Goal: Information Seeking & Learning: Learn about a topic

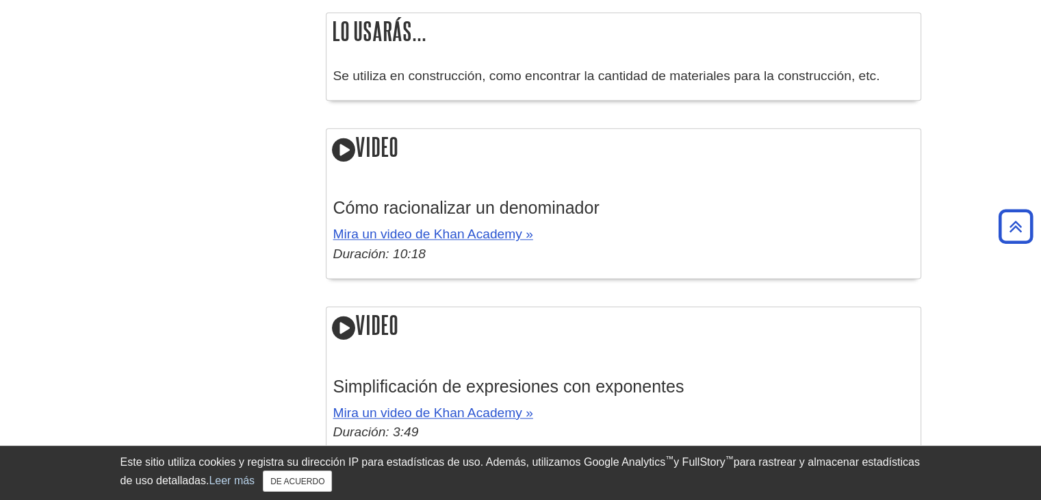
scroll to position [1737, 0]
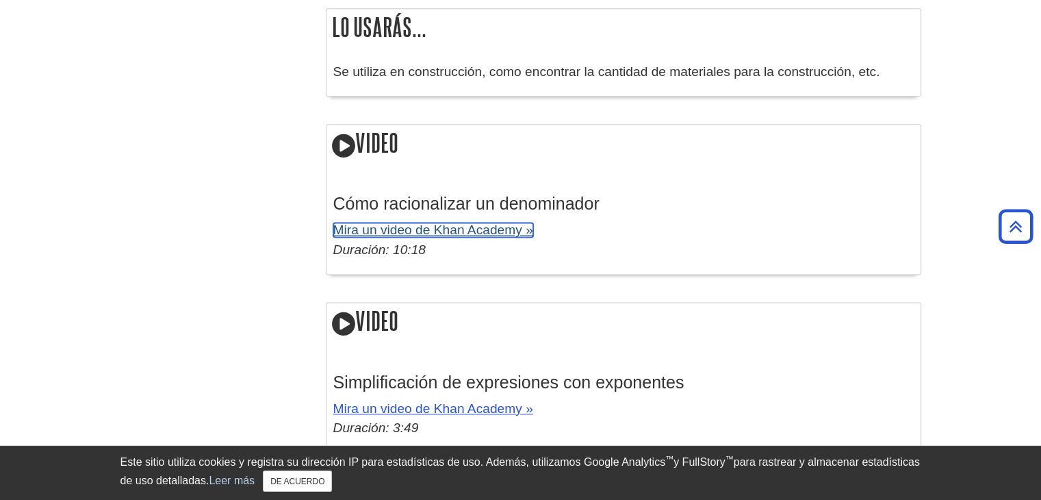
click at [478, 231] on font "Mira un video de Khan Academy »" at bounding box center [433, 229] width 200 height 14
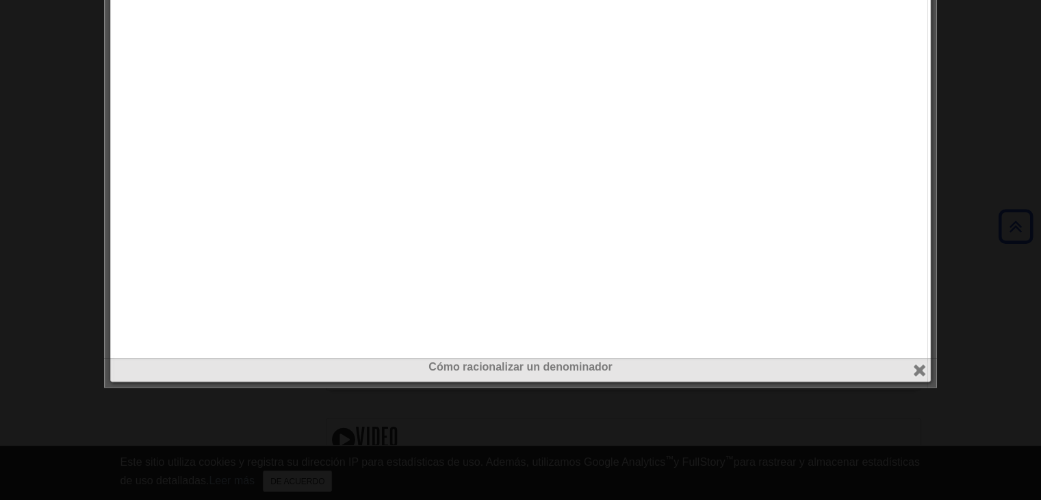
scroll to position [1805, 0]
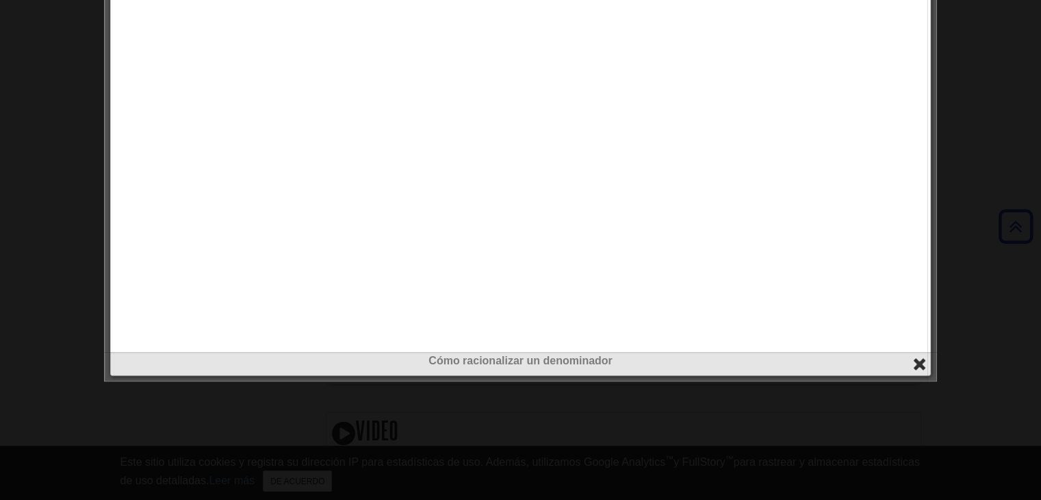
click at [920, 362] on button "cerca" at bounding box center [920, 364] width 16 height 16
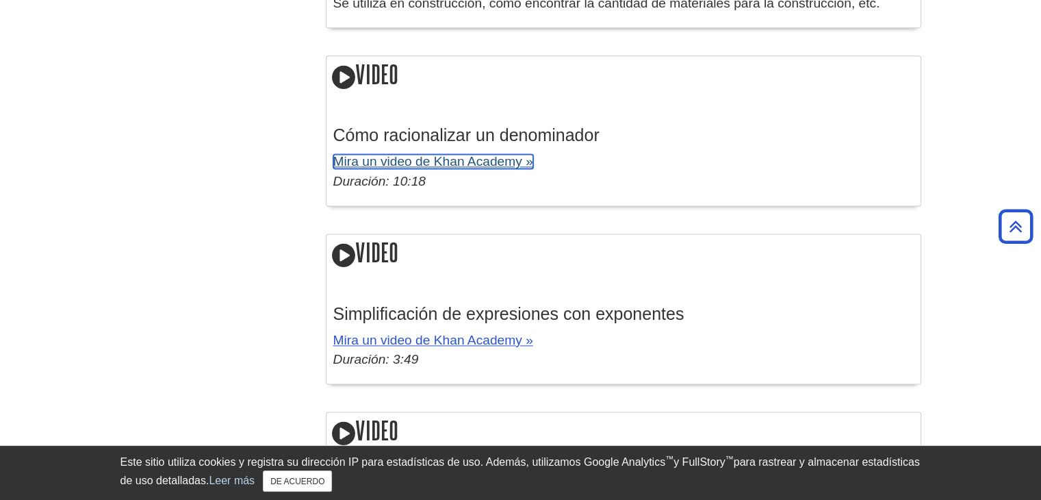
click at [397, 159] on font "Mira un video de Khan Academy »" at bounding box center [433, 161] width 200 height 14
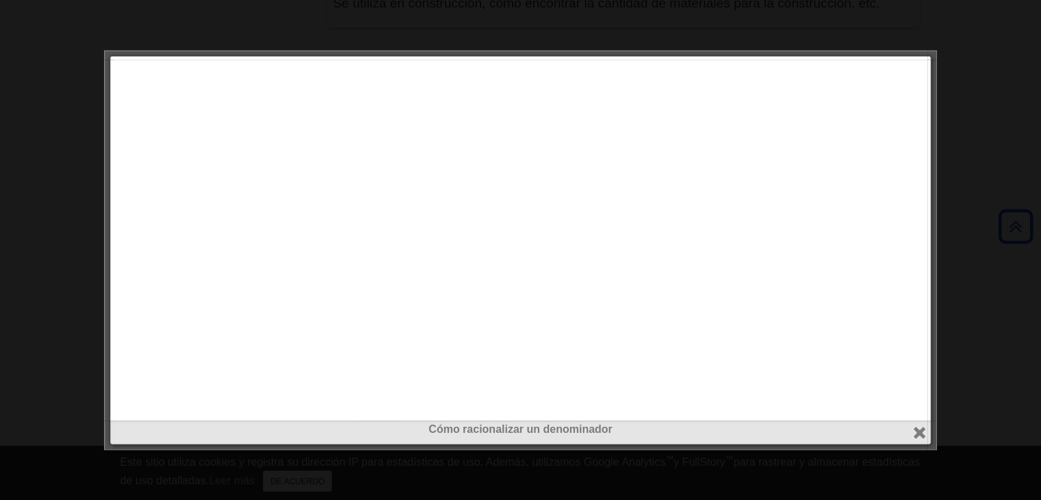
click at [983, 257] on div at bounding box center [520, 250] width 1041 height 500
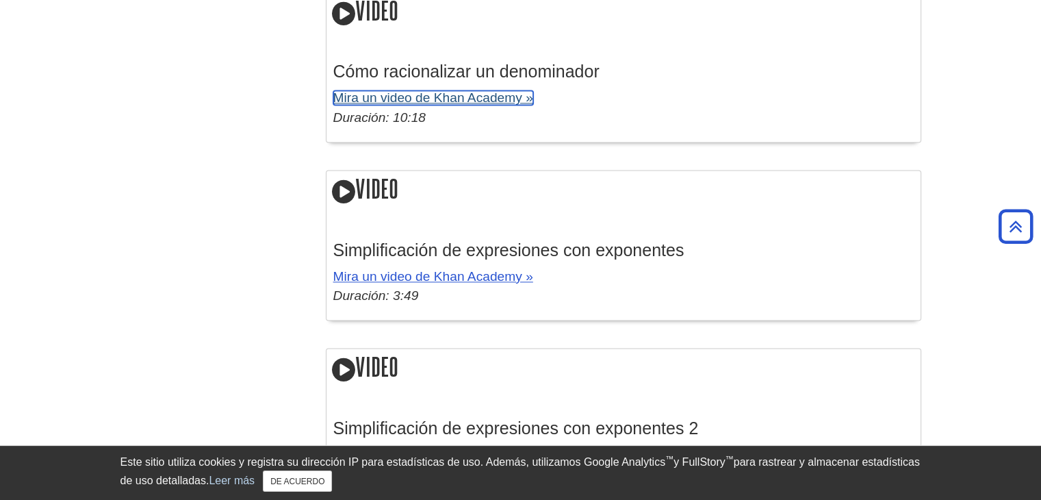
scroll to position [1874, 0]
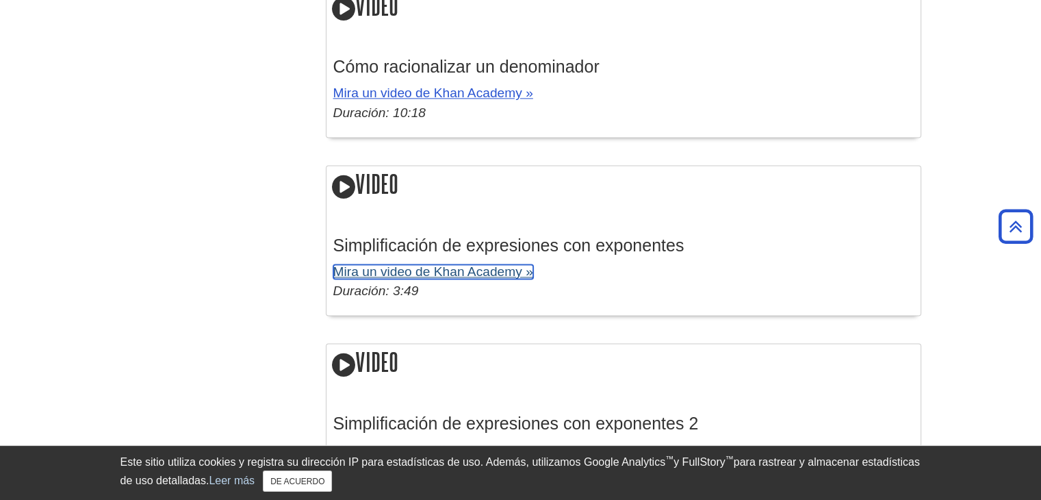
click at [491, 273] on font "Mira un video de Khan Academy »" at bounding box center [433, 271] width 200 height 14
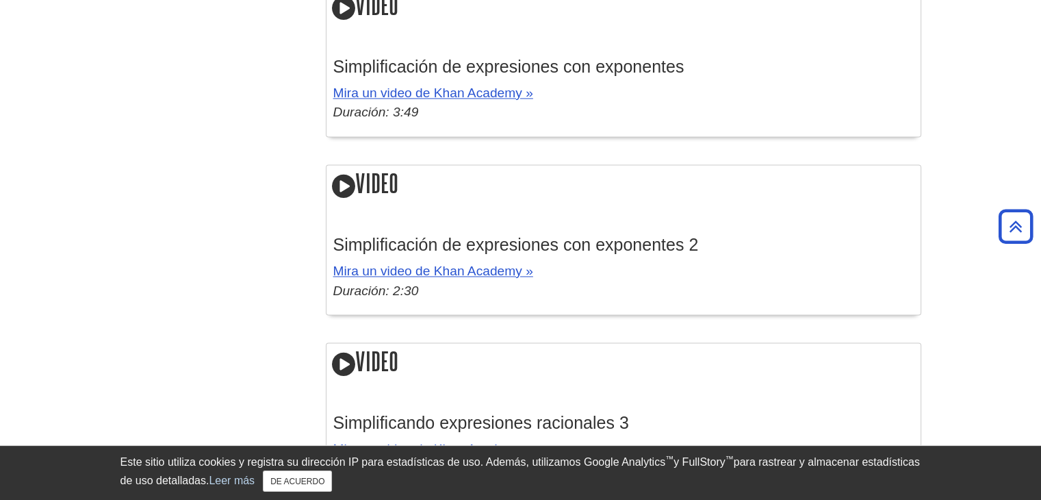
scroll to position [2053, 0]
click at [485, 268] on font "Mira un video de Khan Academy »" at bounding box center [433, 270] width 200 height 14
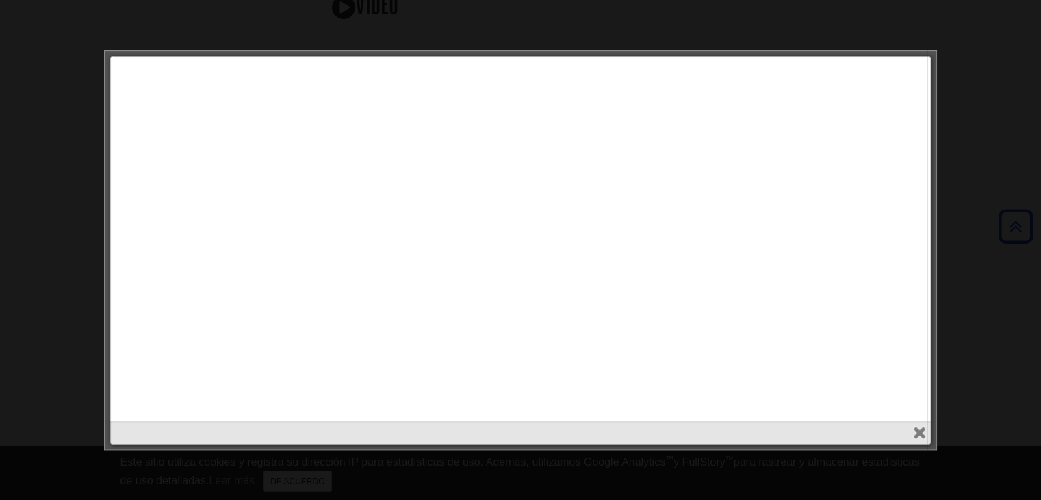
click at [980, 211] on div at bounding box center [520, 250] width 1041 height 500
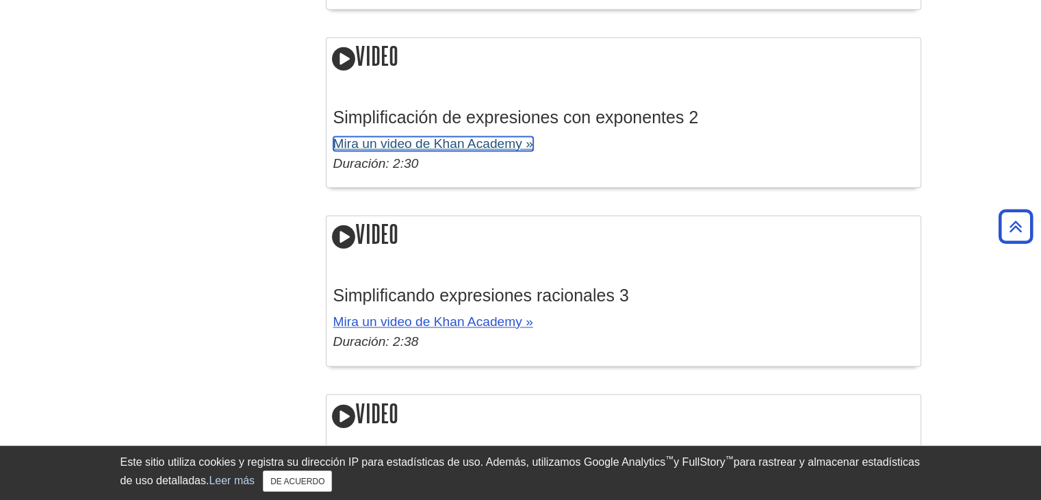
scroll to position [2190, 0]
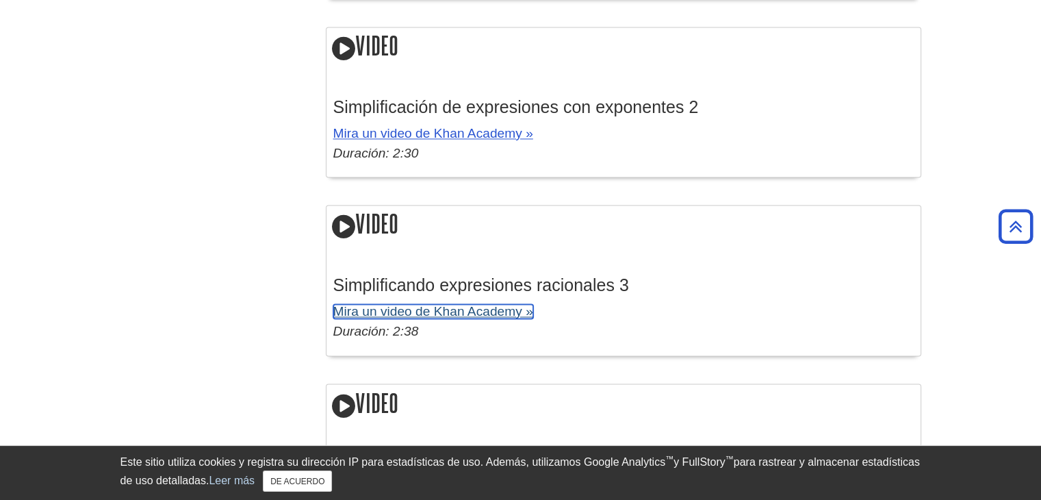
click at [440, 309] on font "Mira un video de Khan Academy »" at bounding box center [433, 311] width 200 height 14
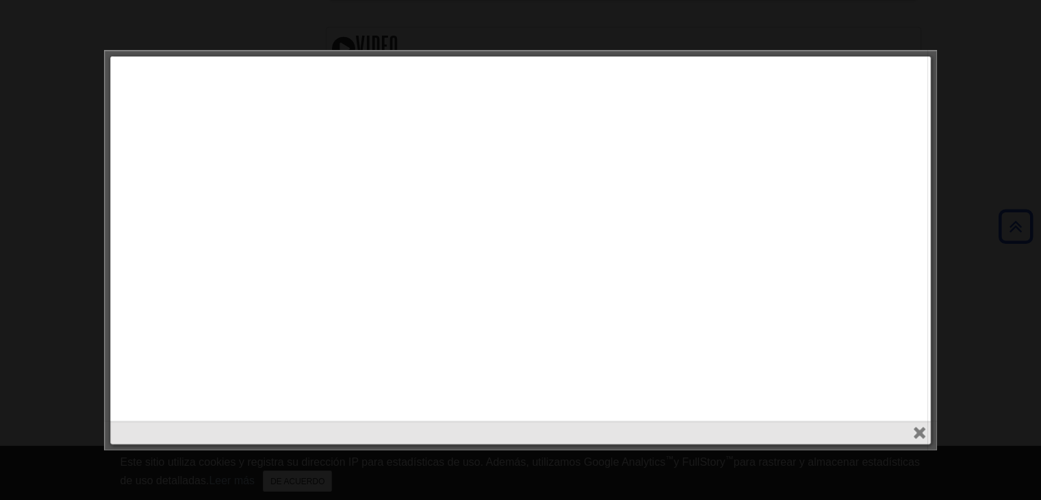
click at [1013, 352] on div at bounding box center [520, 250] width 1041 height 500
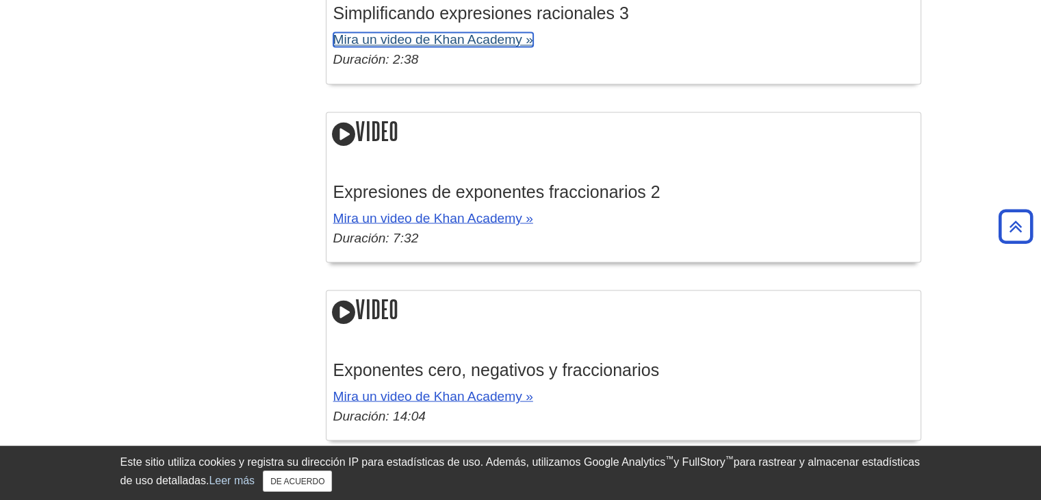
scroll to position [2464, 0]
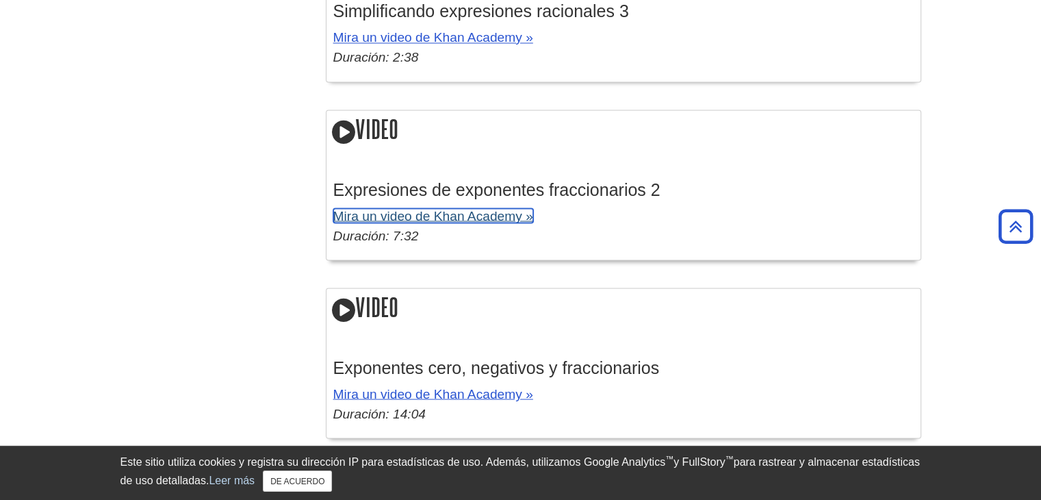
click at [506, 218] on font "Mira un video de Khan Academy »" at bounding box center [433, 215] width 200 height 14
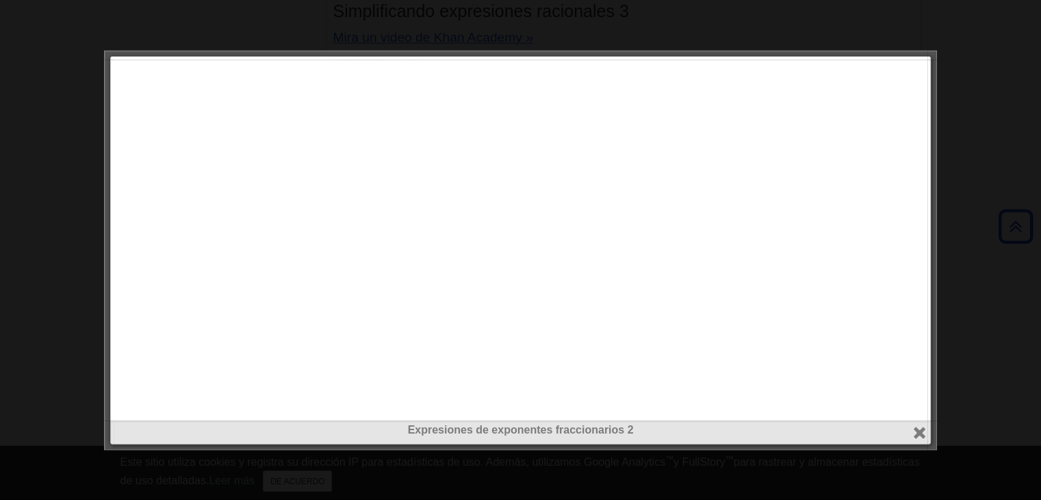
click at [1005, 348] on div at bounding box center [520, 250] width 1041 height 500
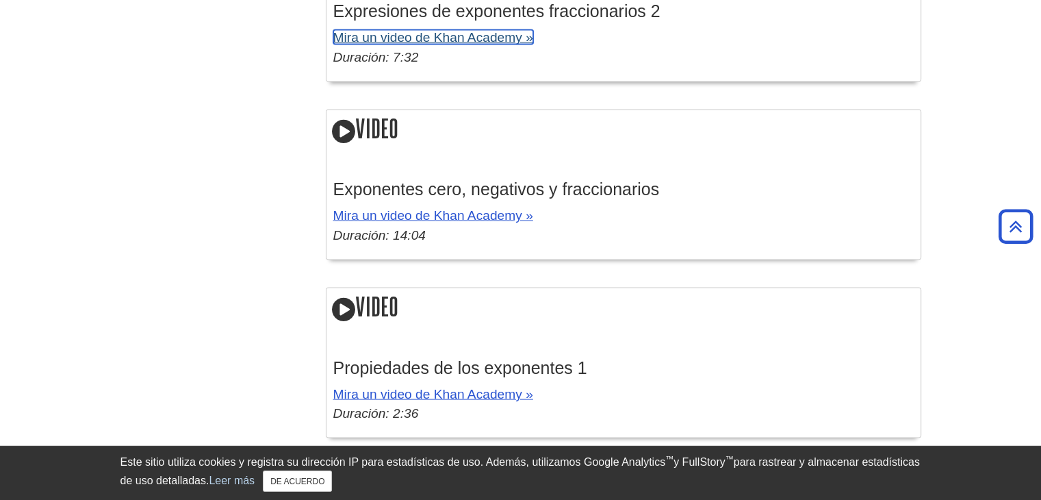
scroll to position [2600, 0]
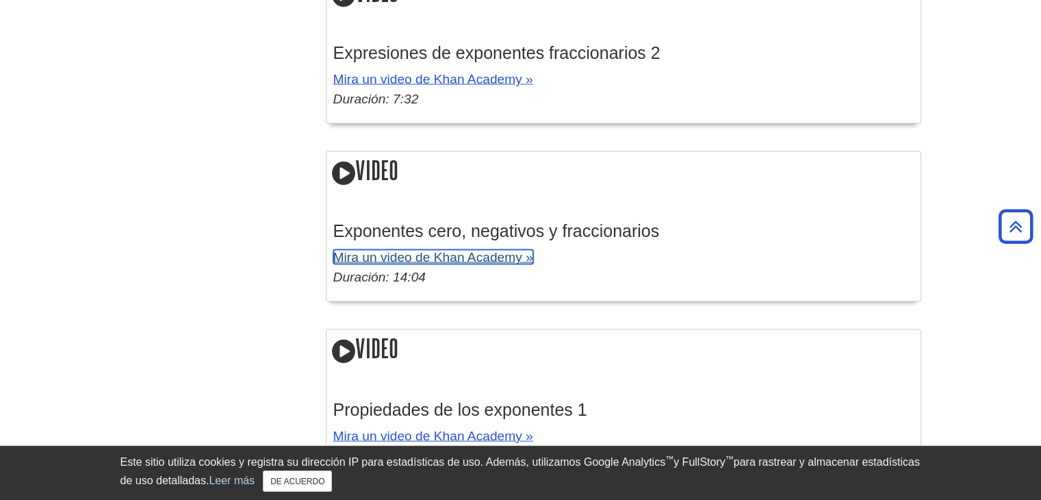
click at [445, 255] on font "Mira un video de Khan Academy »" at bounding box center [433, 256] width 200 height 14
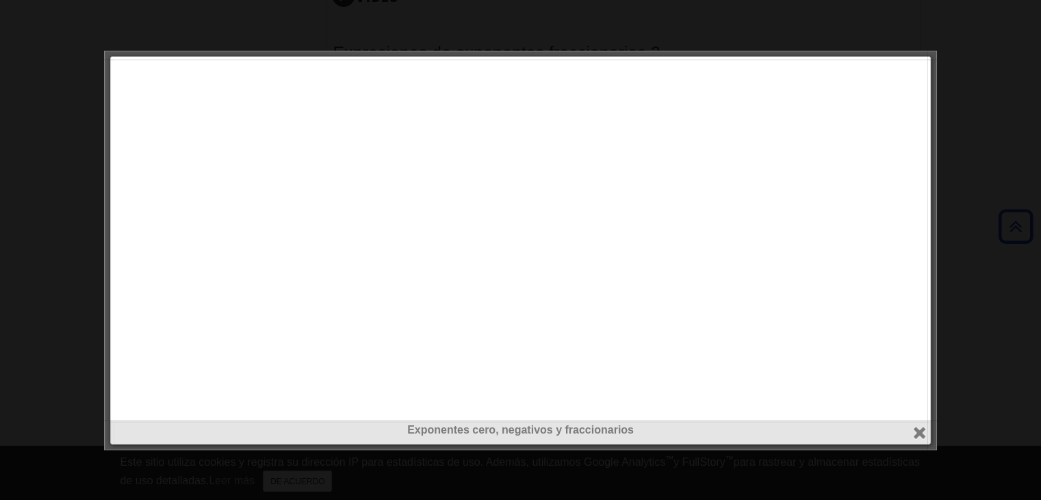
click at [981, 294] on div at bounding box center [520, 250] width 1041 height 500
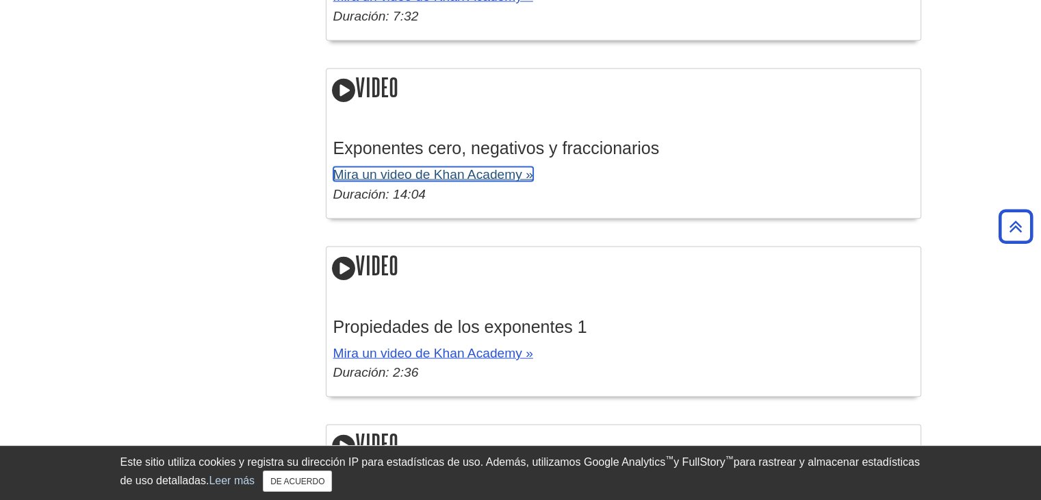
scroll to position [2737, 0]
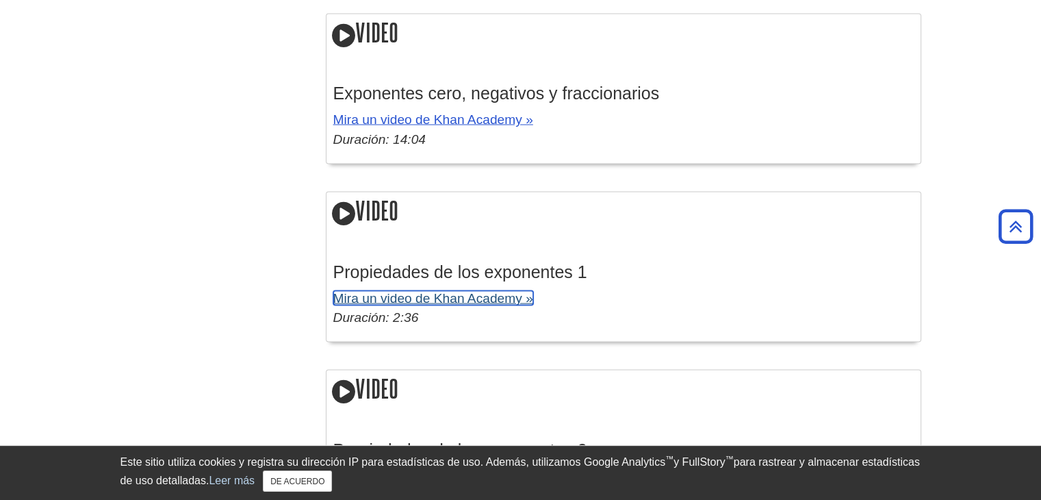
click at [460, 294] on font "Mira un video de Khan Academy »" at bounding box center [433, 298] width 200 height 14
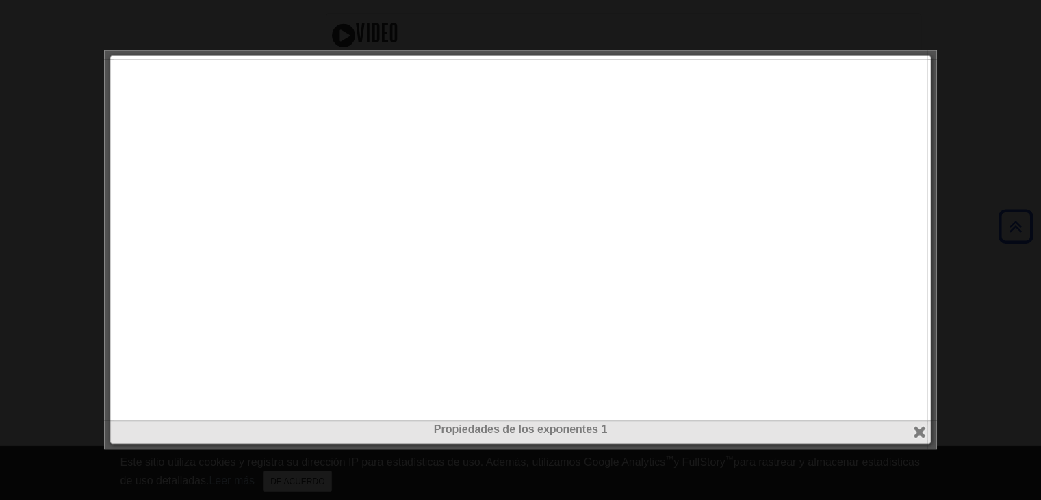
click at [957, 227] on div at bounding box center [520, 250] width 1041 height 500
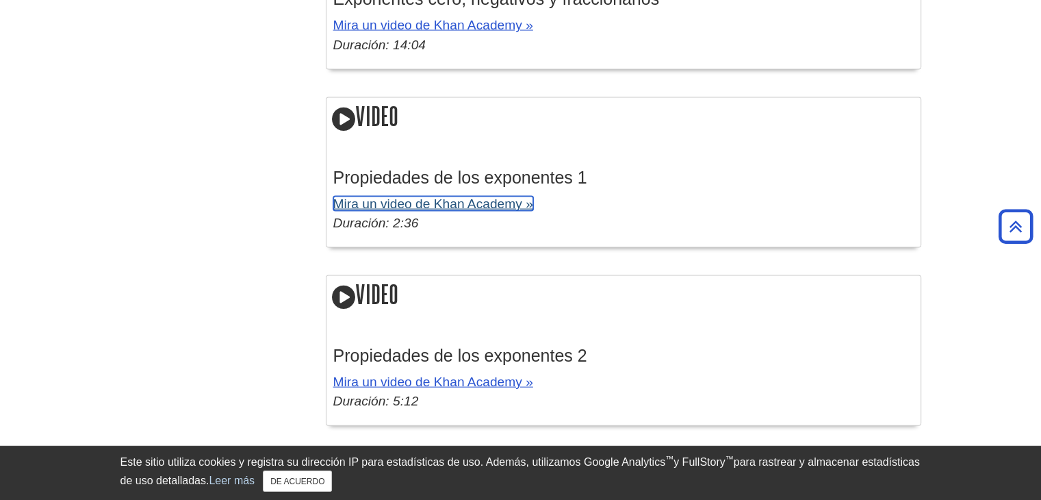
scroll to position [2806, 0]
